Goal: Find specific page/section: Find specific page/section

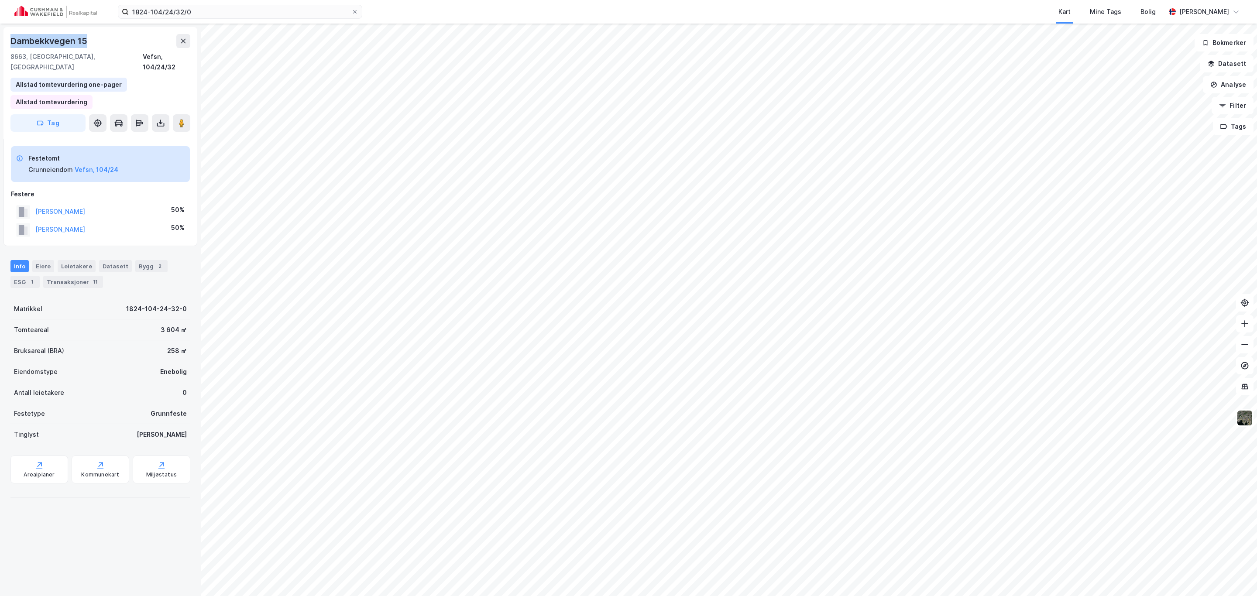
click at [1244, 417] on img at bounding box center [1244, 418] width 17 height 17
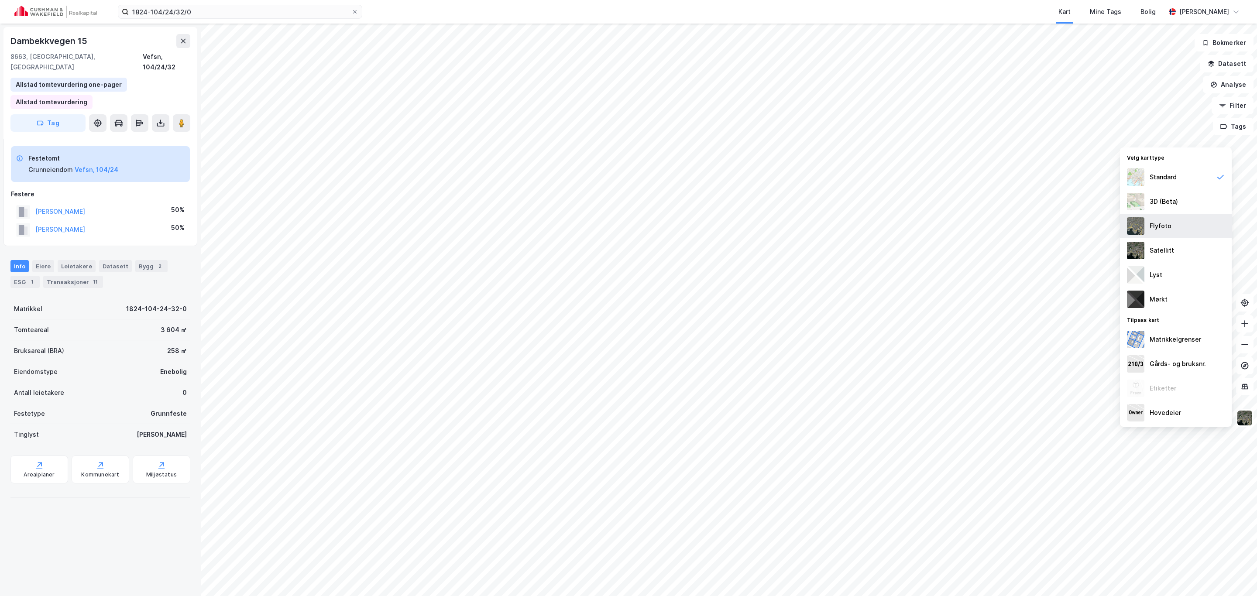
click at [1164, 227] on div "Flyfoto" at bounding box center [1160, 226] width 22 height 10
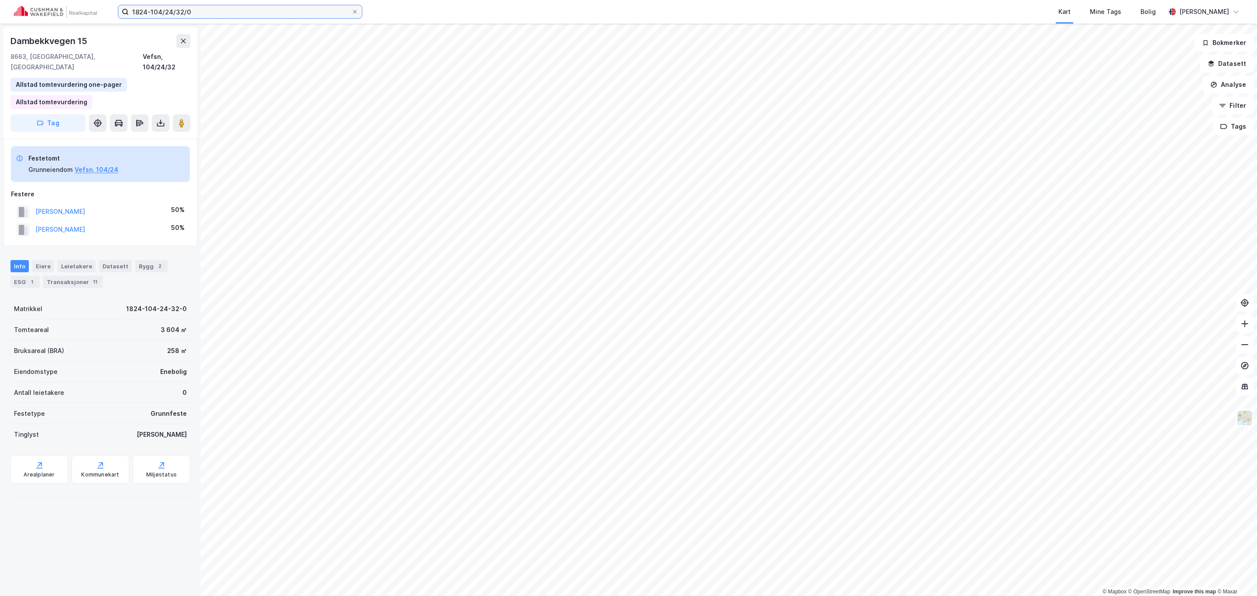
click at [207, 7] on input "1824-104/24/32/0" at bounding box center [240, 11] width 223 height 13
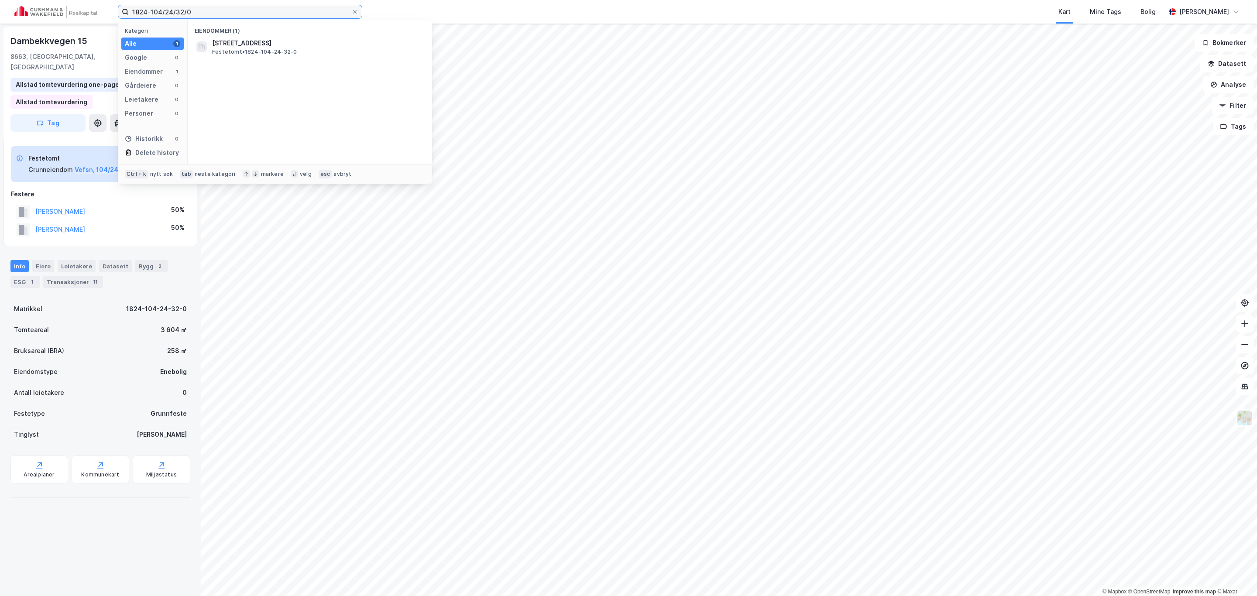
click at [207, 6] on input "1824-104/24/32/0" at bounding box center [240, 11] width 223 height 13
click at [209, 5] on label "1824-104/24/32/0" at bounding box center [240, 12] width 244 height 14
click at [209, 5] on input "1824-104/24/32/0" at bounding box center [240, 11] width 223 height 13
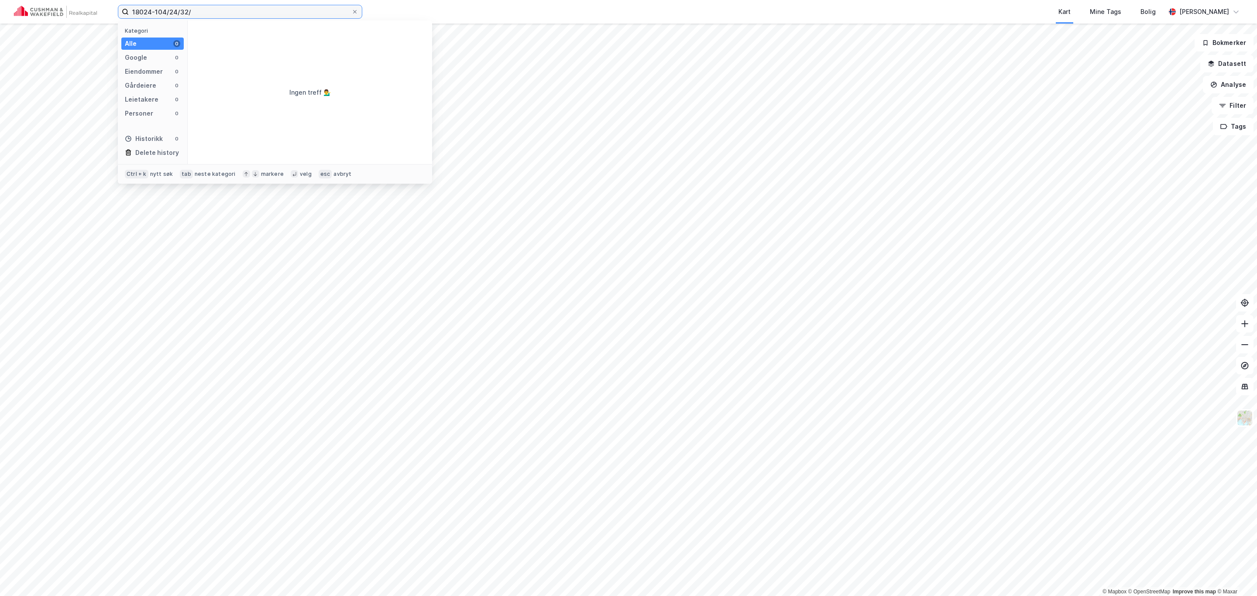
click at [264, 16] on input "18024-104/24/32/" at bounding box center [240, 11] width 223 height 13
type input "18024-104/24/32/"
